Goal: Information Seeking & Learning: Learn about a topic

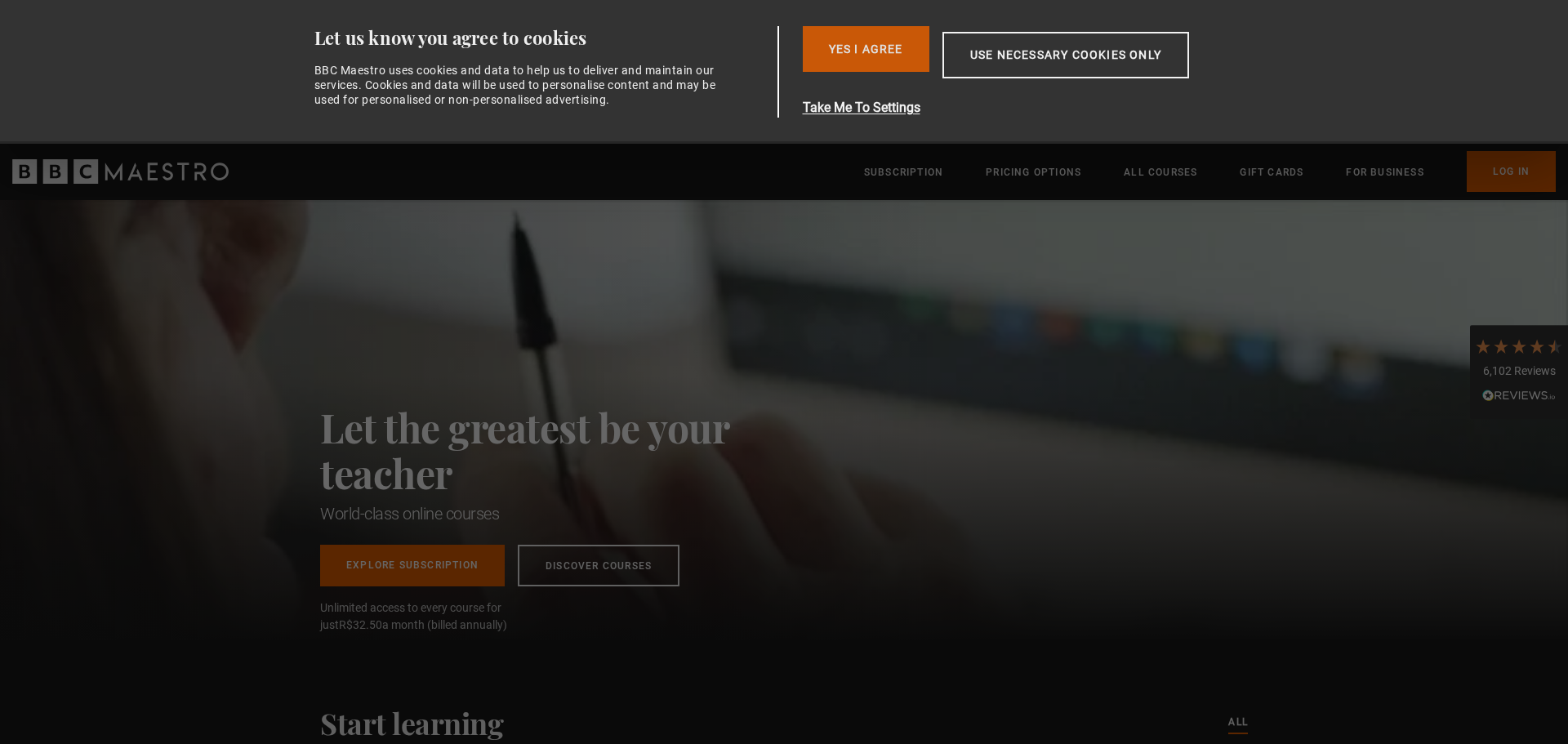
click at [888, 57] on button "Yes I Agree" at bounding box center [865, 48] width 126 height 46
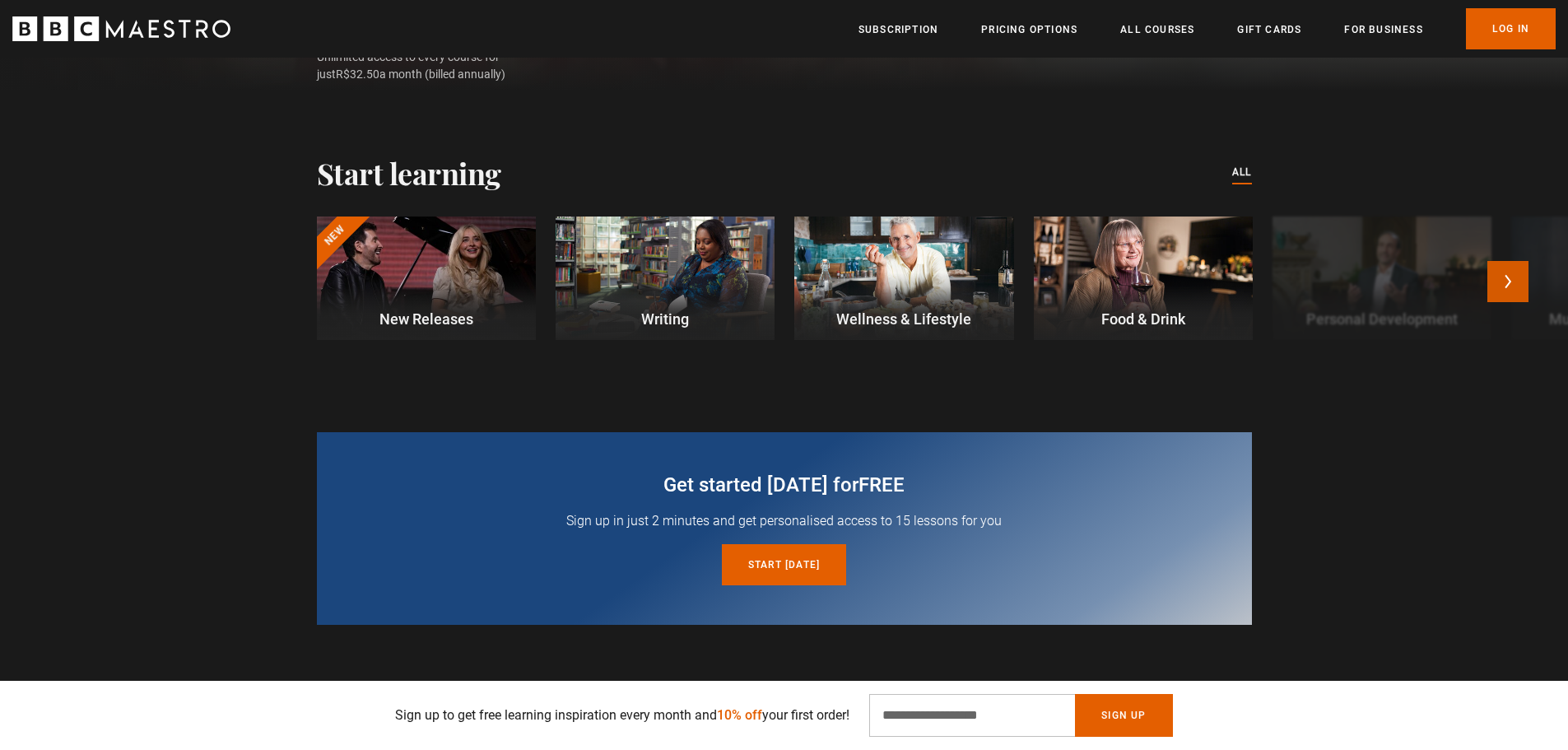
scroll to position [0, 1078]
click at [1519, 295] on button "Next" at bounding box center [1508, 281] width 41 height 41
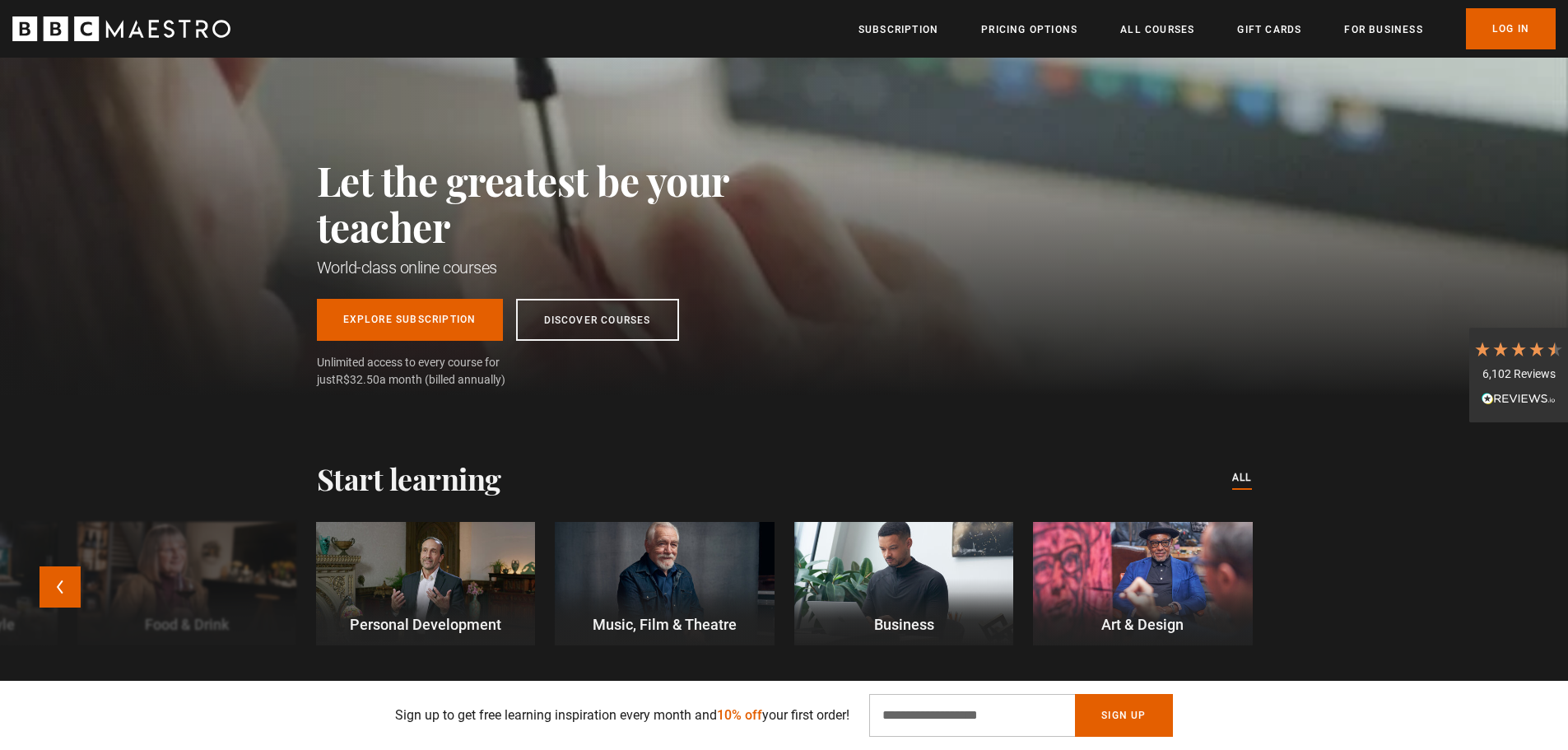
scroll to position [494, 0]
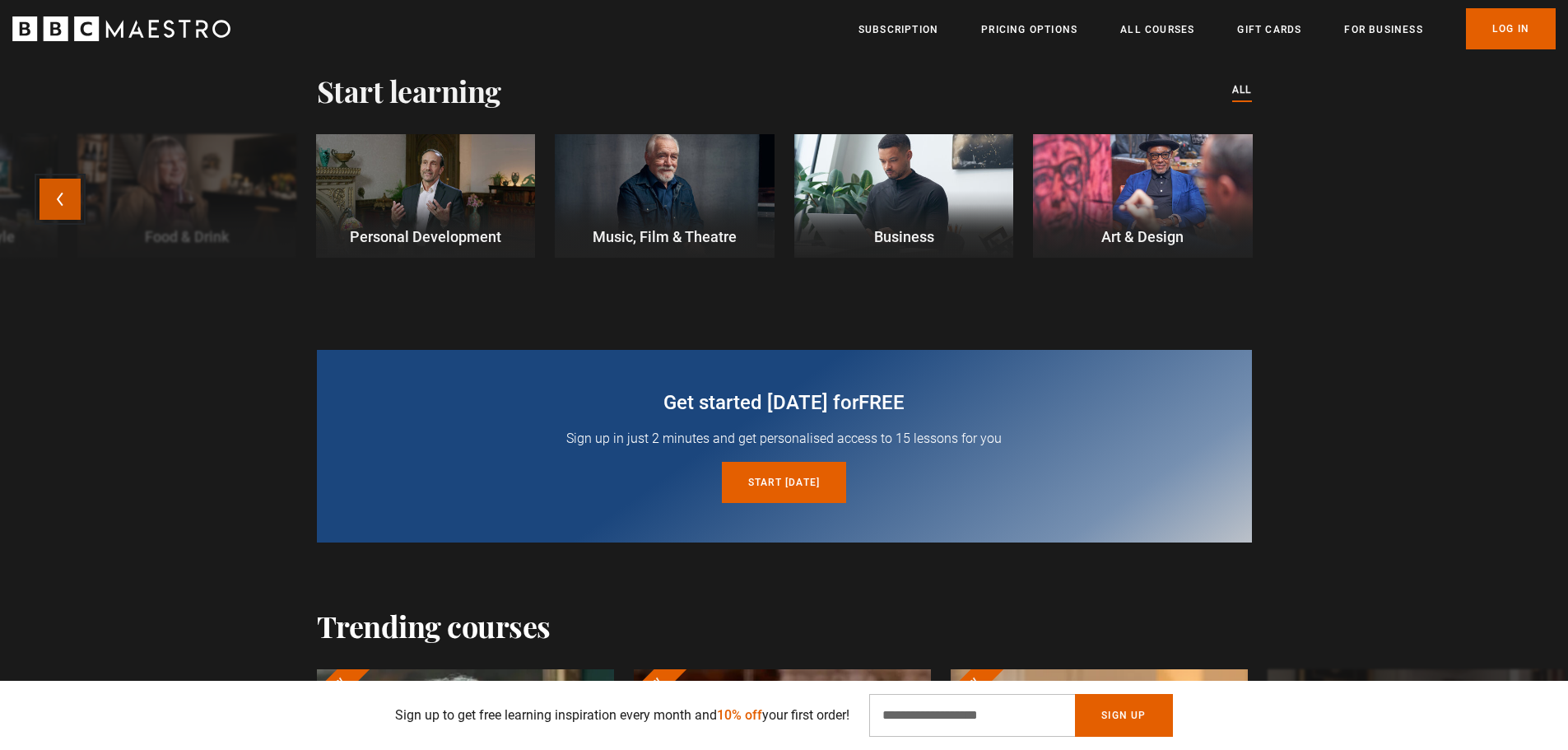
click at [41, 207] on button "Previous" at bounding box center [60, 199] width 41 height 41
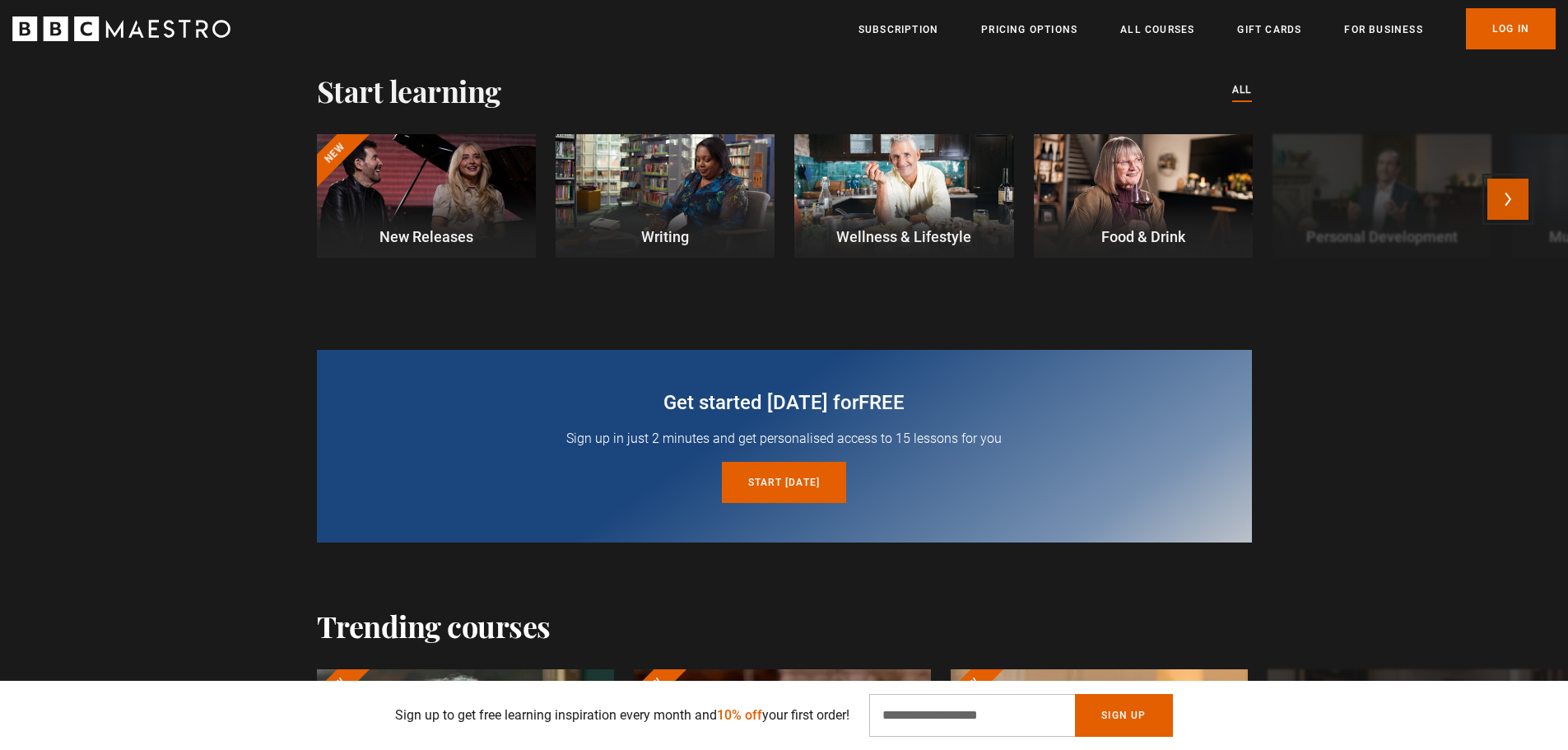
click at [1507, 207] on button "Next" at bounding box center [1508, 199] width 41 height 41
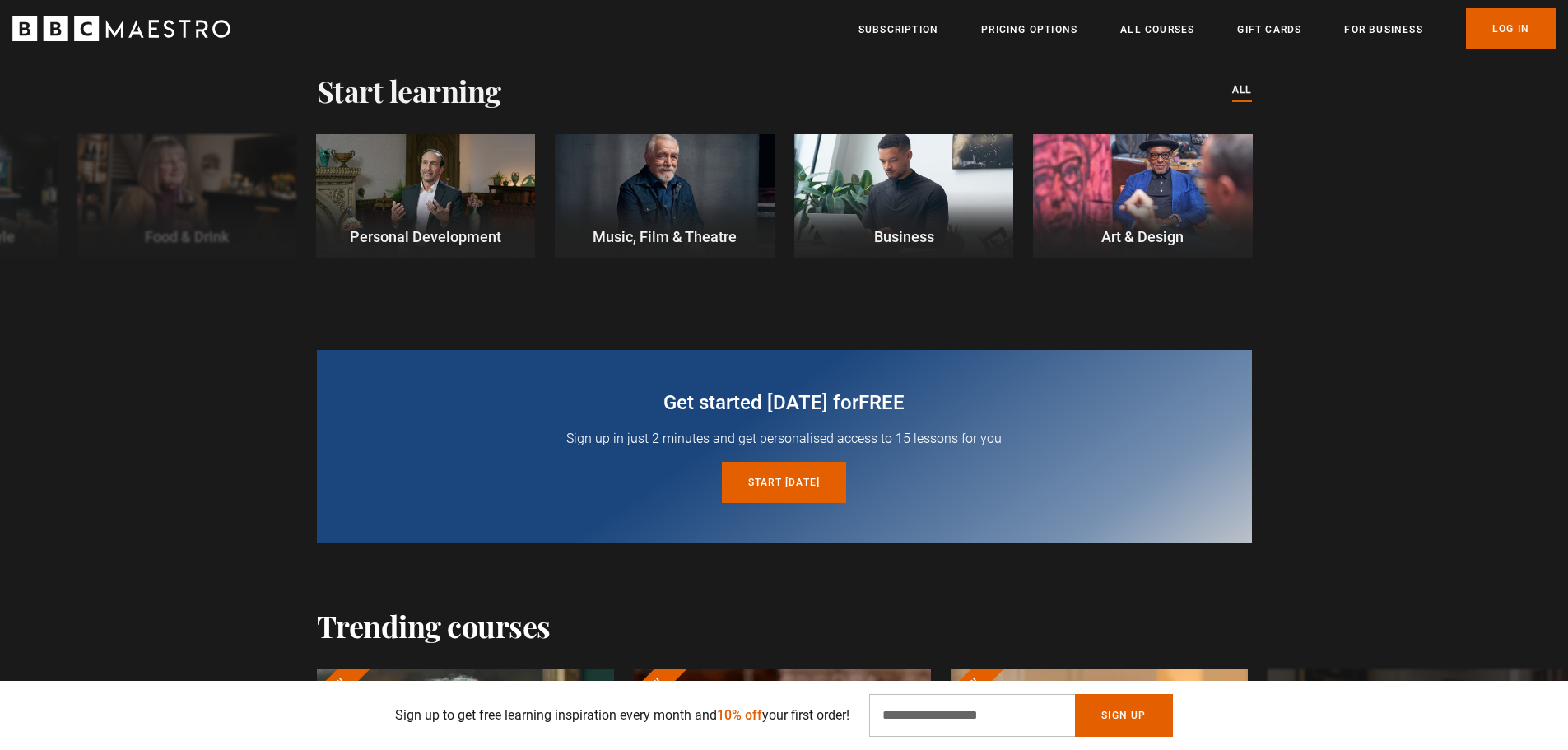
scroll to position [0, 2157]
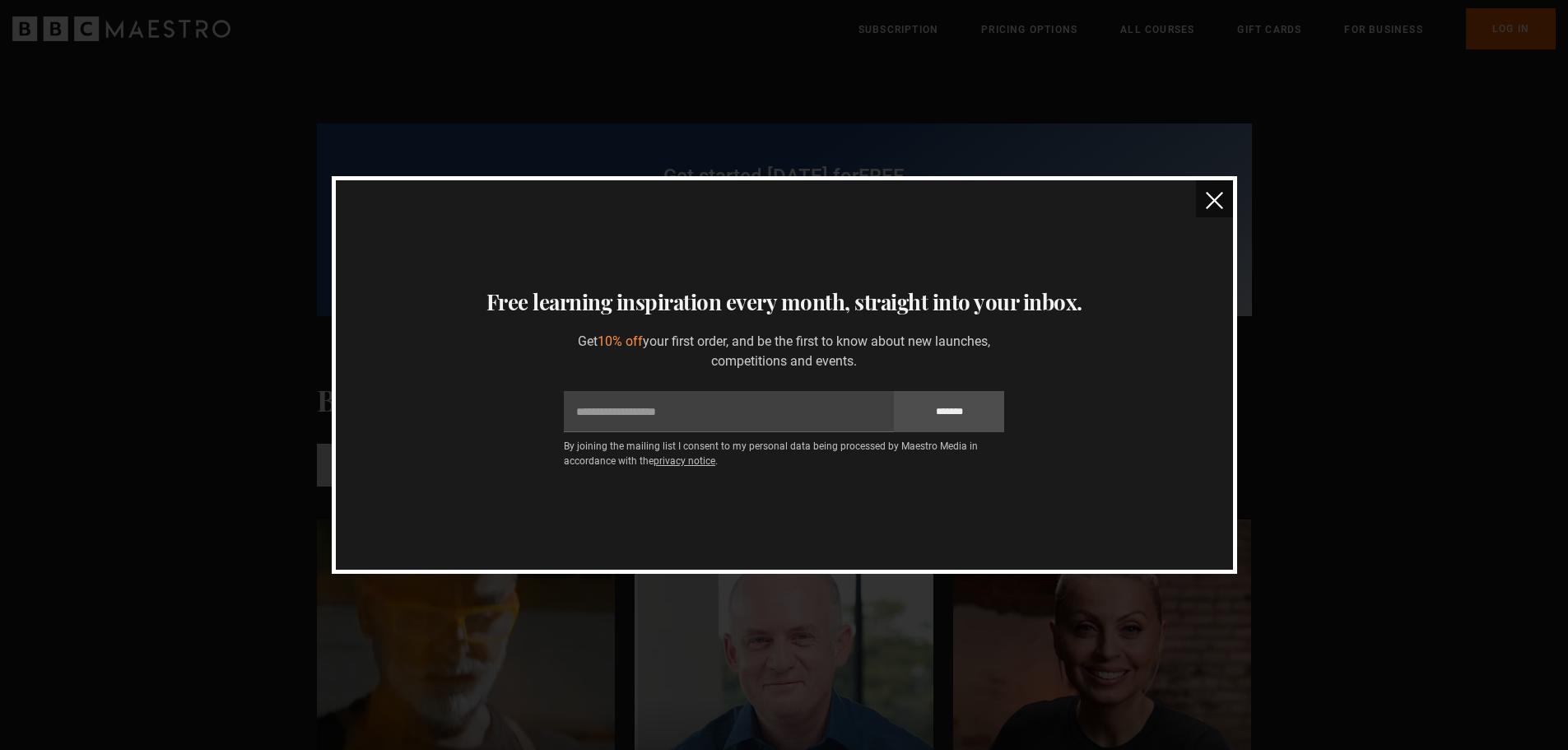
click at [1207, 199] on img "close" at bounding box center [1214, 201] width 18 height 18
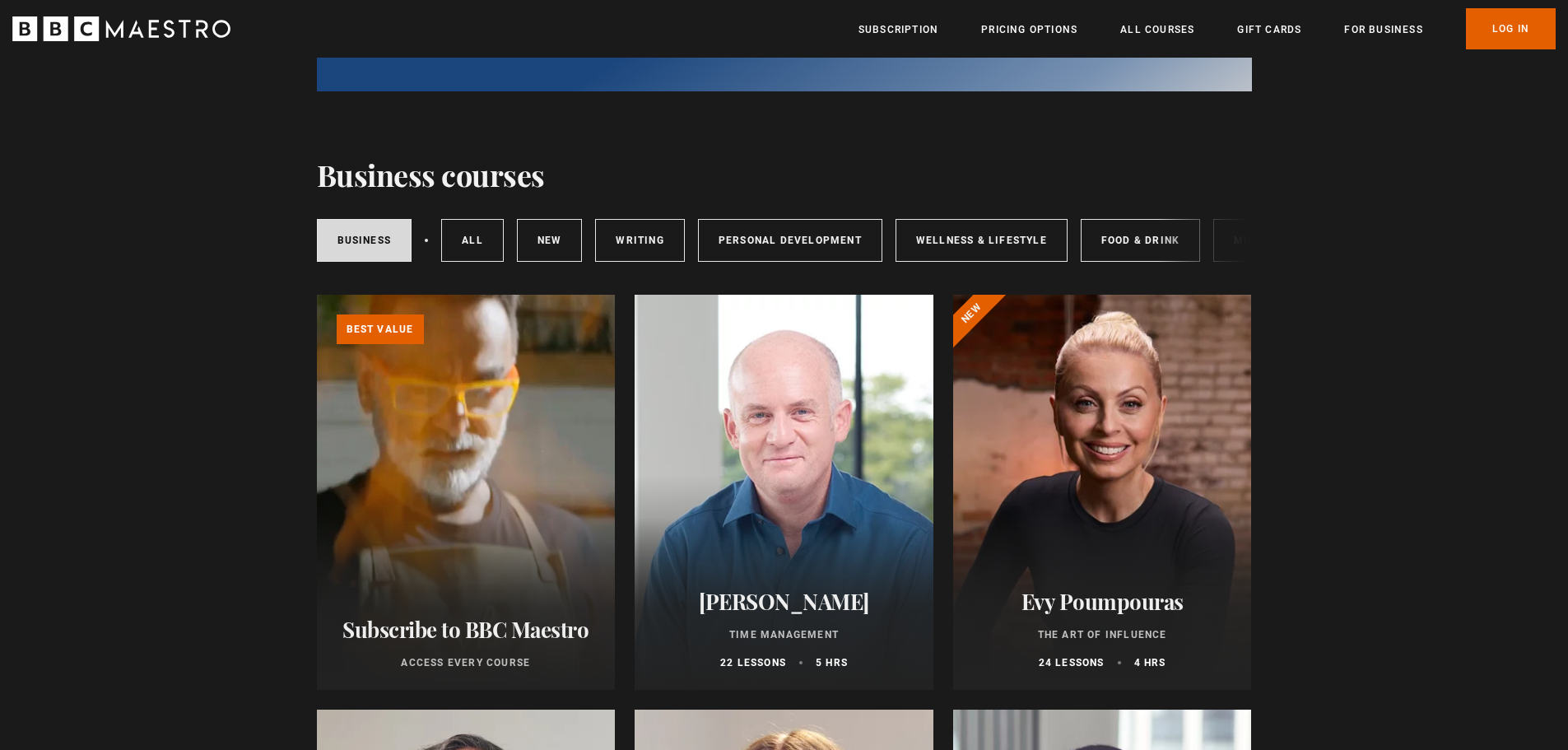
scroll to position [247, 0]
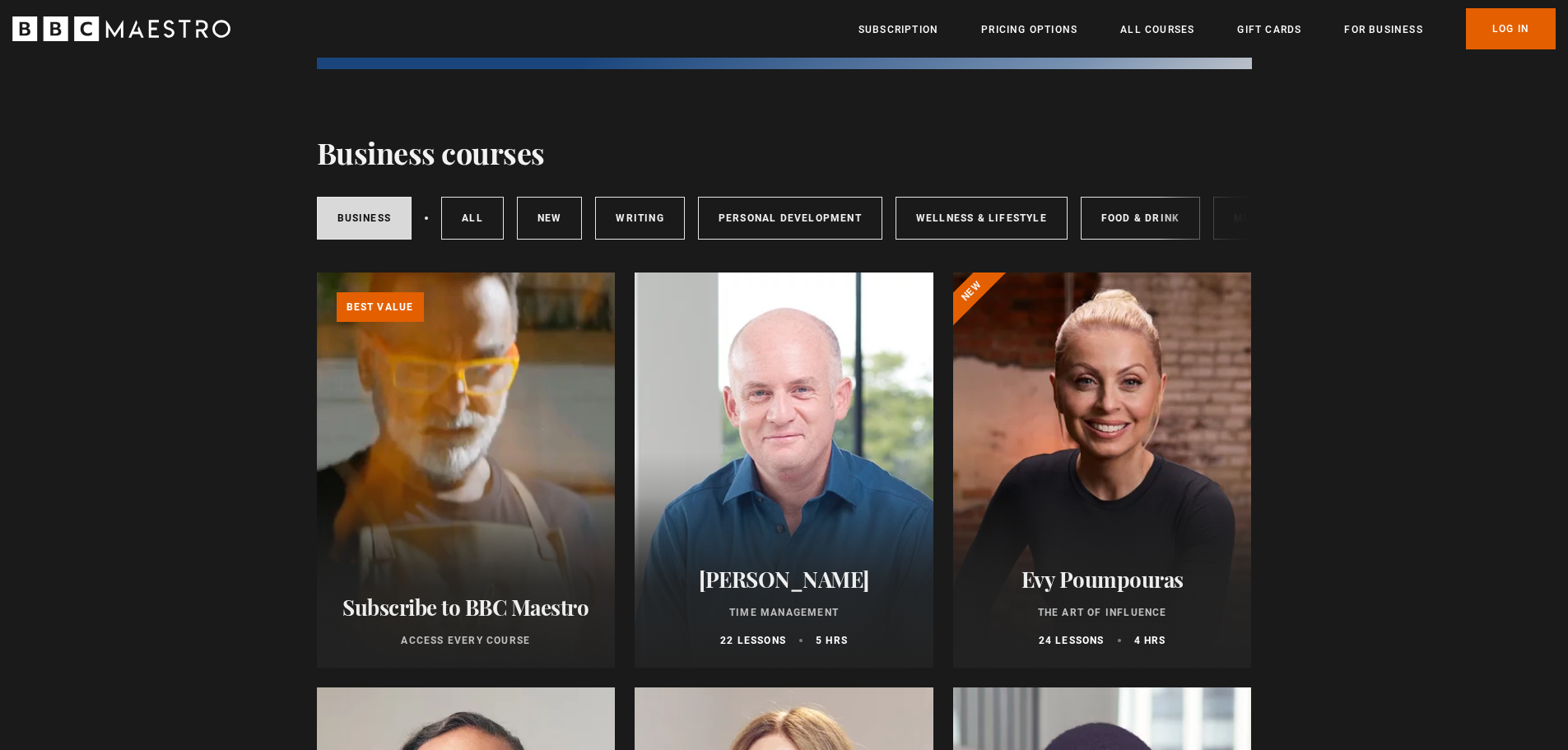
click at [508, 233] on div "Business All courses New courses Writing Personal Development Wellness & Lifest…" at bounding box center [925, 218] width 1217 height 43
click at [488, 236] on link "All courses" at bounding box center [473, 218] width 62 height 43
